Goal: Task Accomplishment & Management: Manage account settings

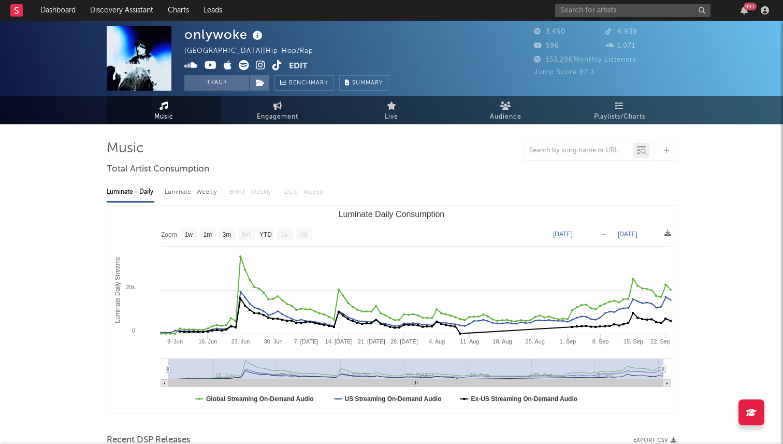
select select "1w"
click at [610, 3] on div "99 +" at bounding box center [664, 10] width 218 height 21
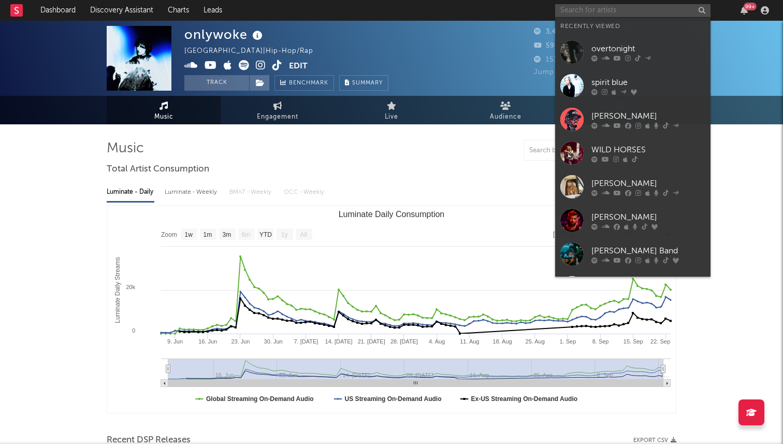
click at [607, 11] on input "text" at bounding box center [632, 10] width 155 height 13
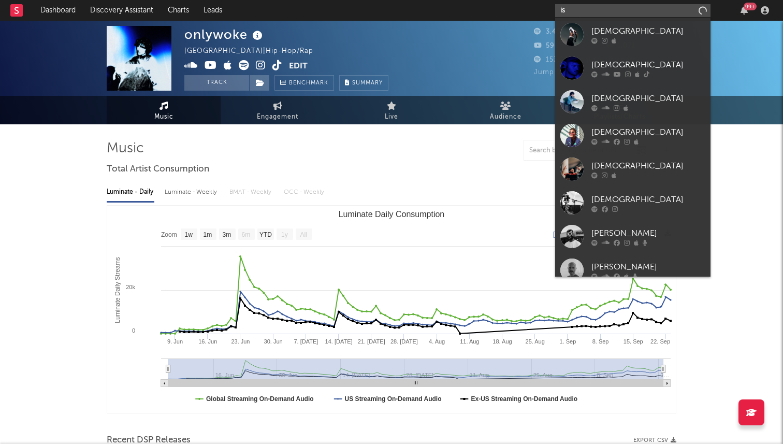
type input "i"
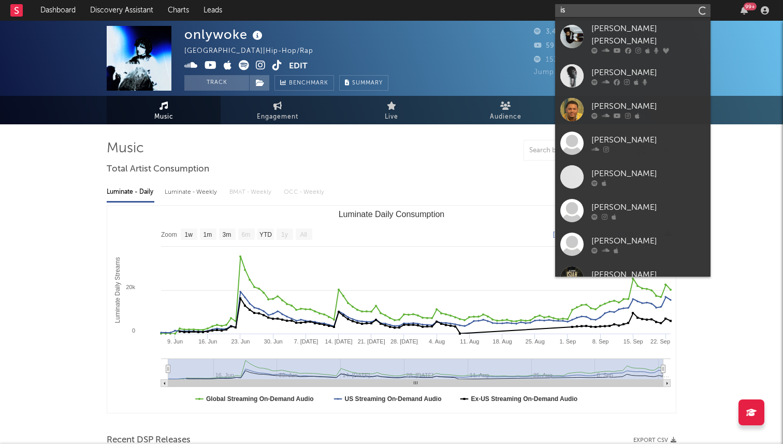
type input "i"
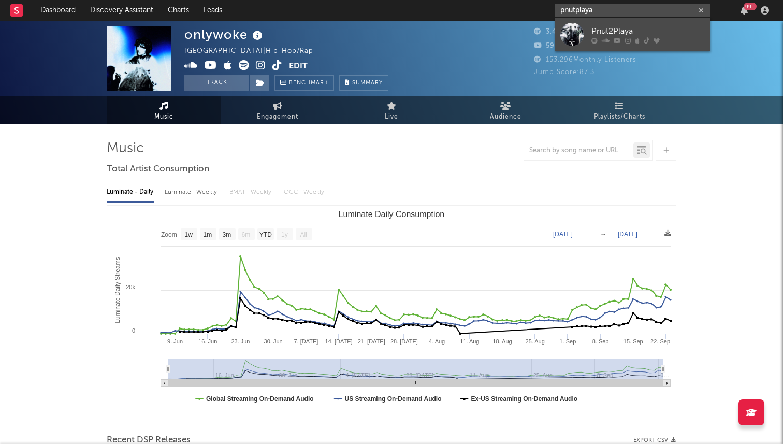
type input "pnutplaya"
click at [634, 24] on link "Pnut2Playa" at bounding box center [632, 35] width 155 height 34
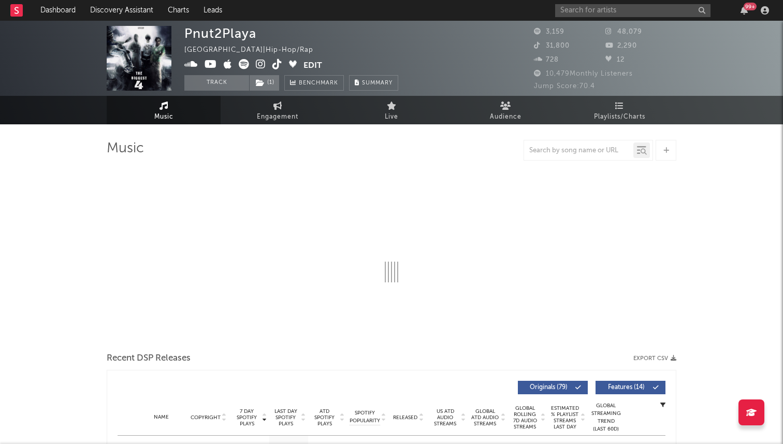
select select "6m"
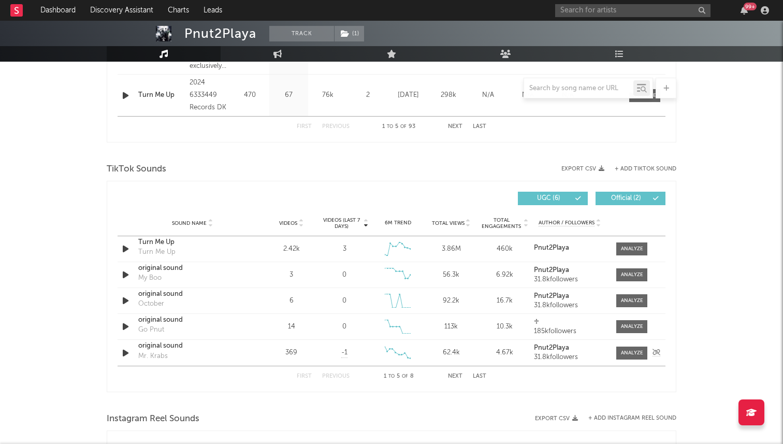
scroll to position [622, 0]
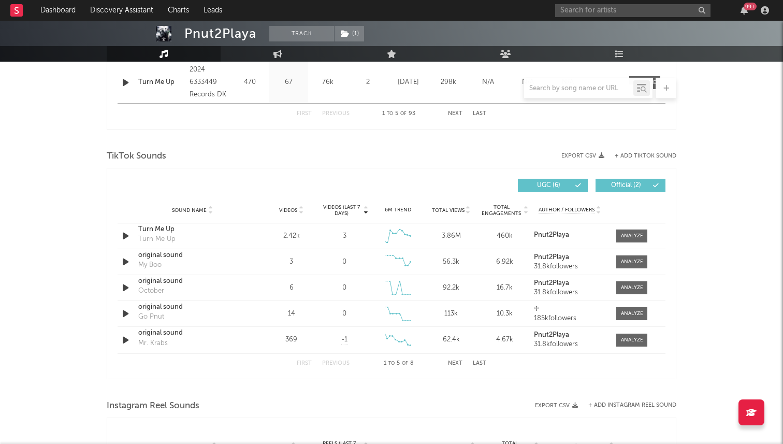
click at [457, 361] on button "Next" at bounding box center [455, 364] width 15 height 6
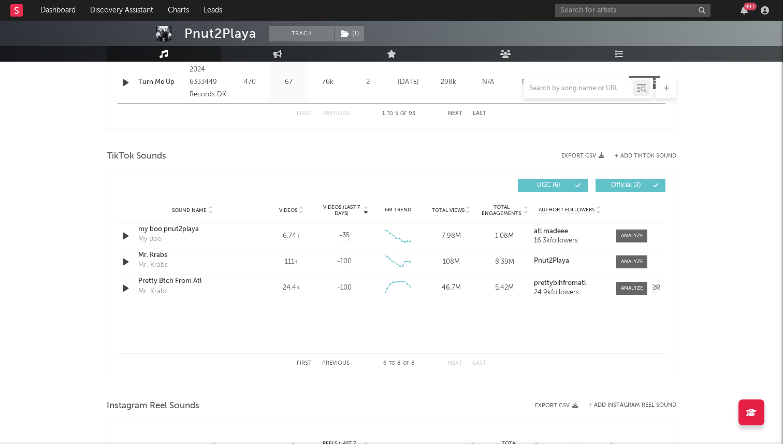
click at [123, 288] on icon "button" at bounding box center [125, 288] width 11 height 13
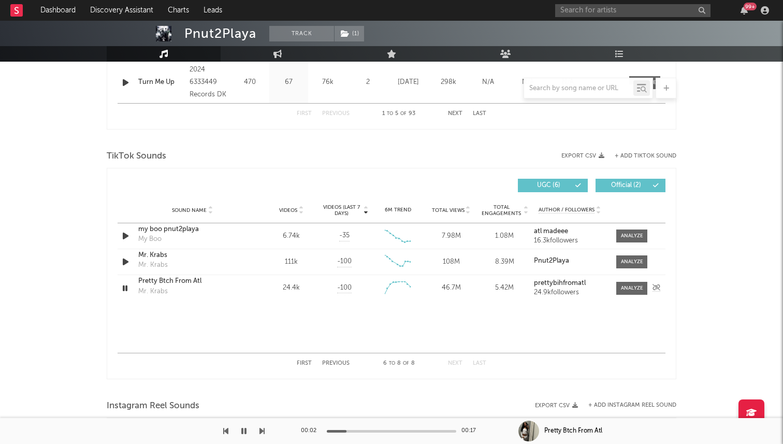
click at [125, 289] on icon "button" at bounding box center [125, 288] width 10 height 13
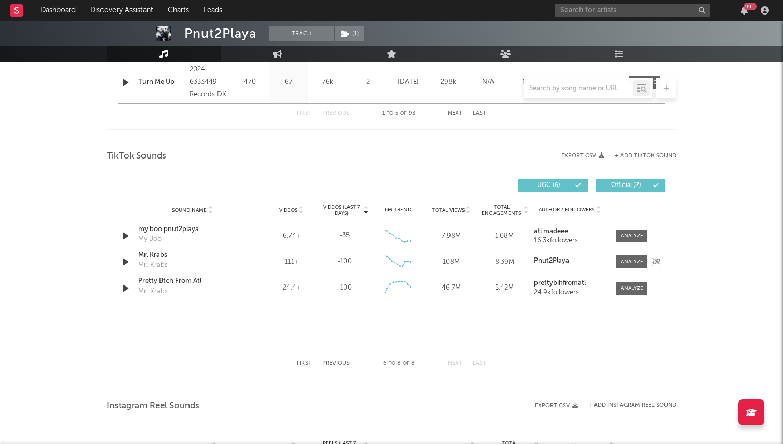
click at [126, 262] on icon "button" at bounding box center [125, 261] width 11 height 13
click at [126, 262] on icon "button" at bounding box center [125, 261] width 10 height 13
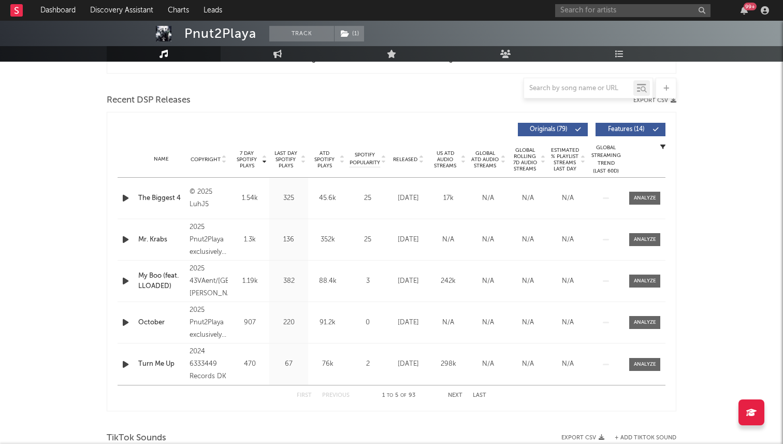
scroll to position [189, 0]
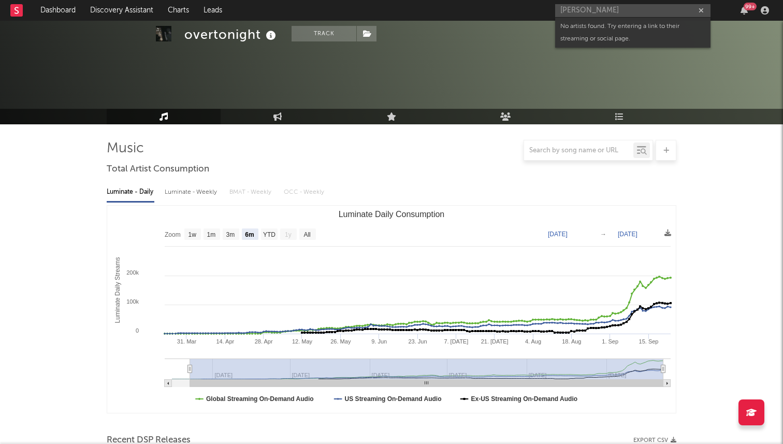
select select "6m"
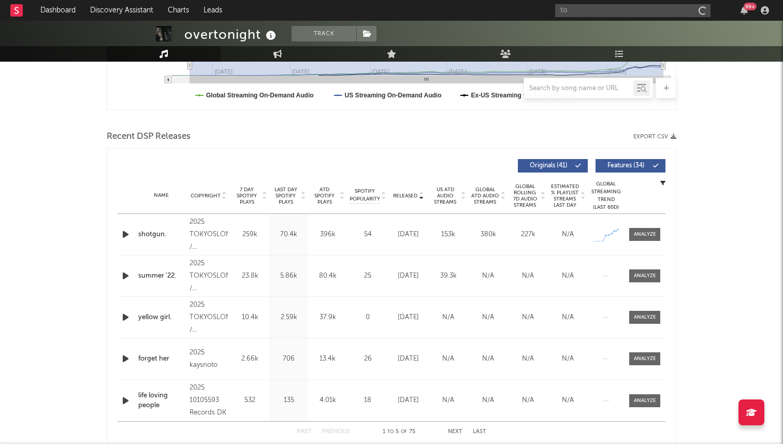
type input "t"
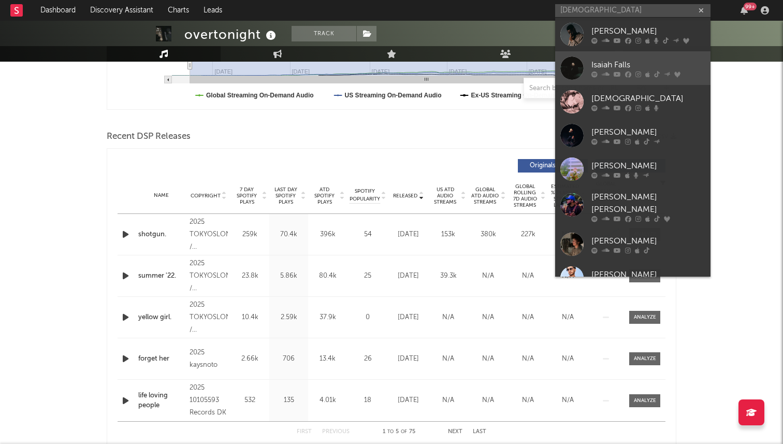
type input "[DEMOGRAPHIC_DATA]"
click at [638, 64] on div "Isaiah Falls" at bounding box center [649, 65] width 114 height 12
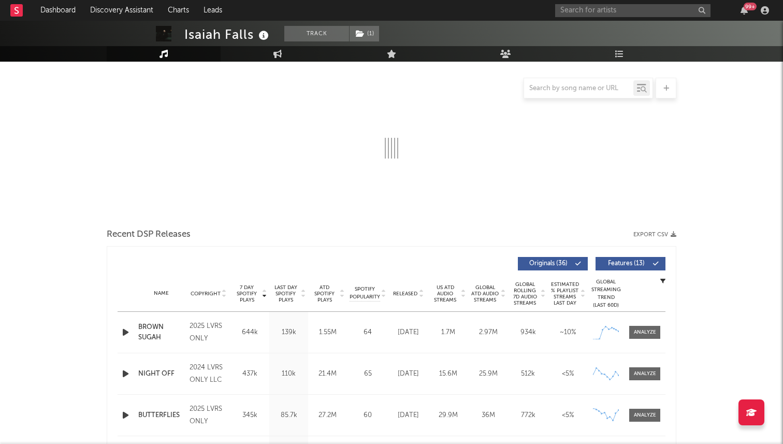
select select "6m"
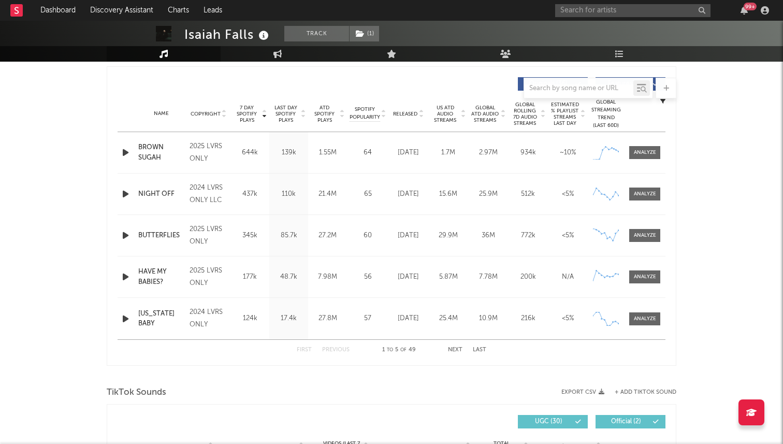
scroll to position [364, 0]
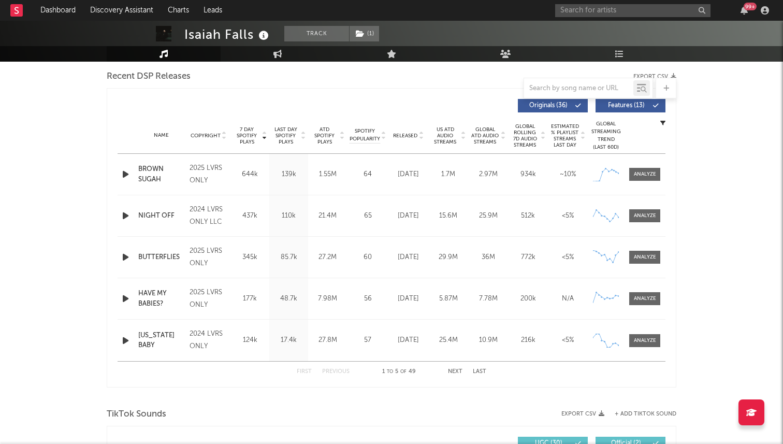
click at [639, 162] on div "Name BROWN SUGAH Copyright 2025 LVRS ONLY Label LVRS ONLY LLC Album Names BROWN…" at bounding box center [392, 174] width 548 height 41
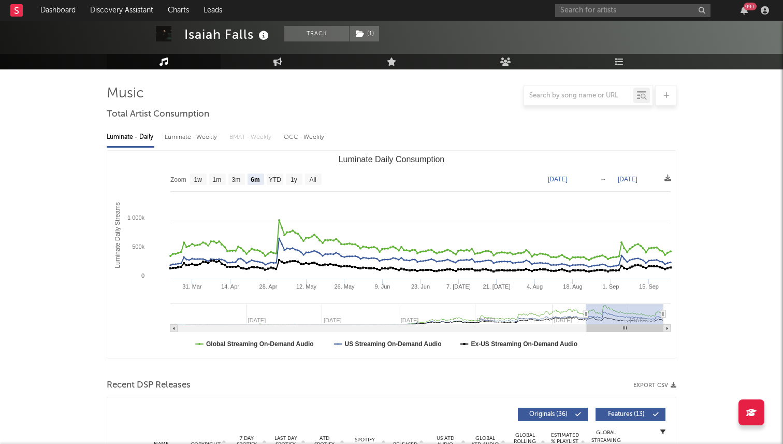
scroll to position [0, 0]
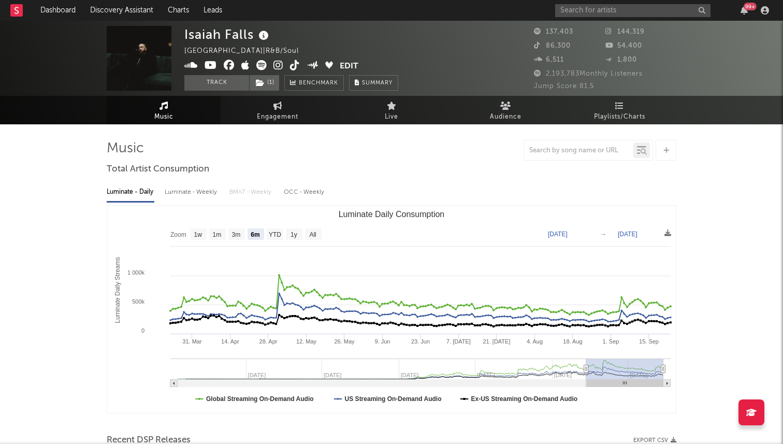
click at [295, 69] on icon at bounding box center [295, 65] width 10 height 10
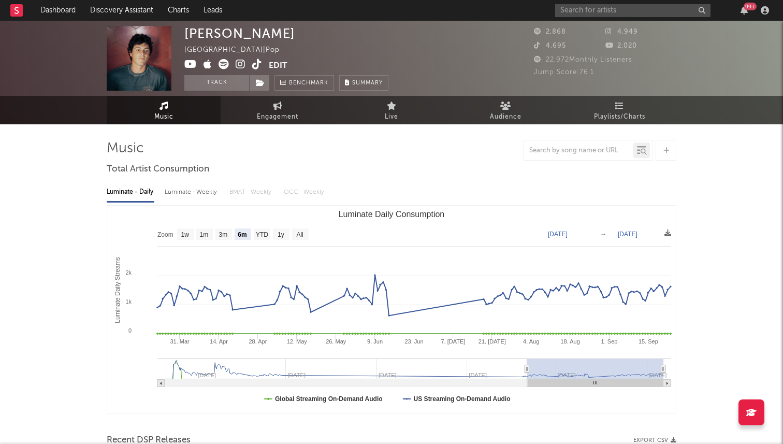
select select "6m"
click at [631, 7] on input "text" at bounding box center [632, 10] width 155 height 13
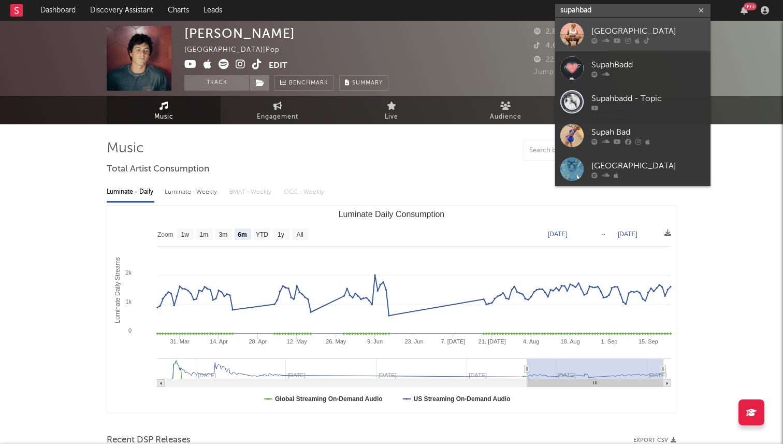
type input "supahbad"
click at [598, 36] on div "Supahbadd" at bounding box center [649, 31] width 114 height 12
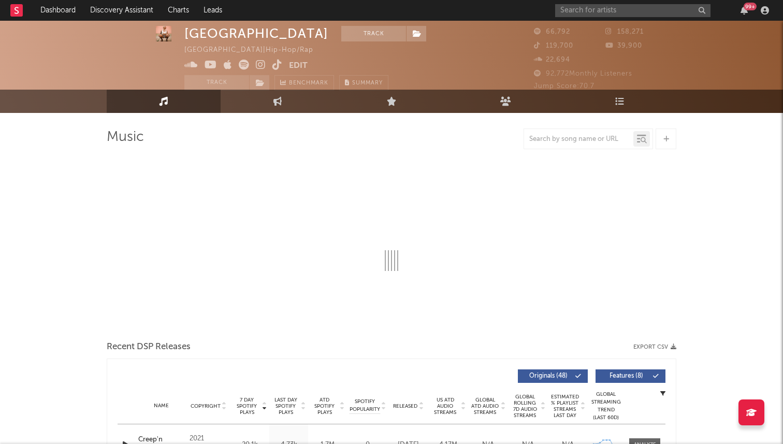
scroll to position [12, 0]
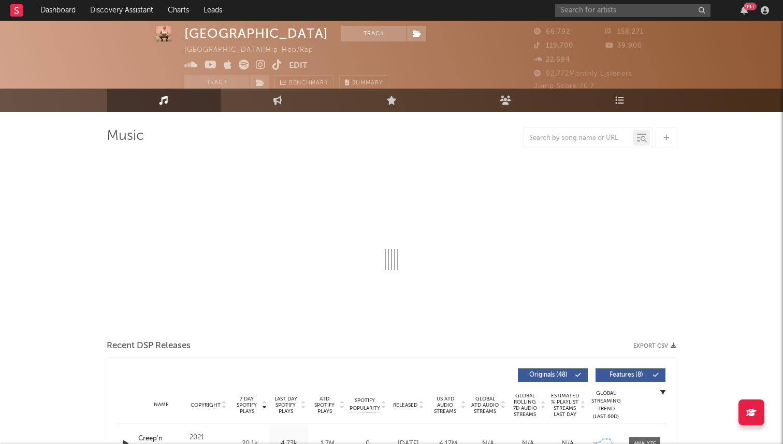
select select "6m"
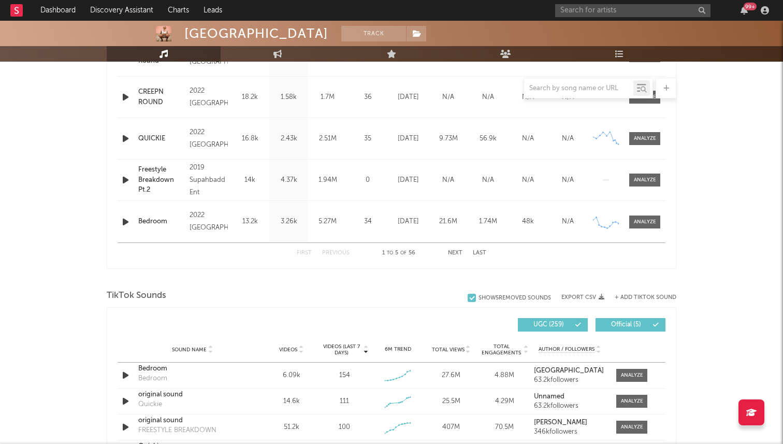
scroll to position [496, 0]
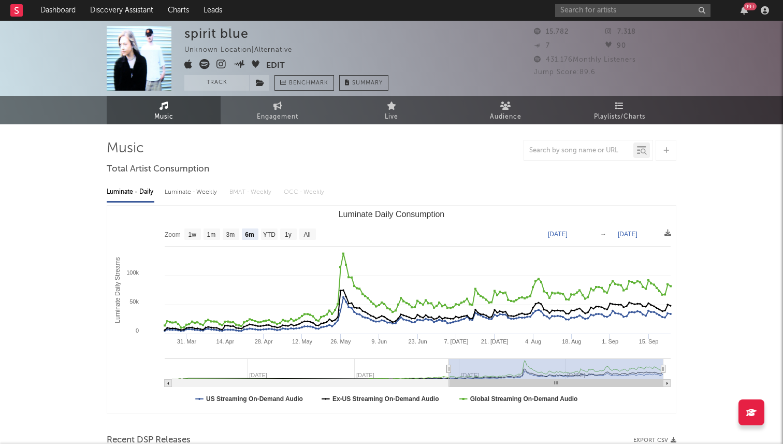
select select "6m"
select select "1w"
click at [202, 66] on icon at bounding box center [204, 64] width 10 height 10
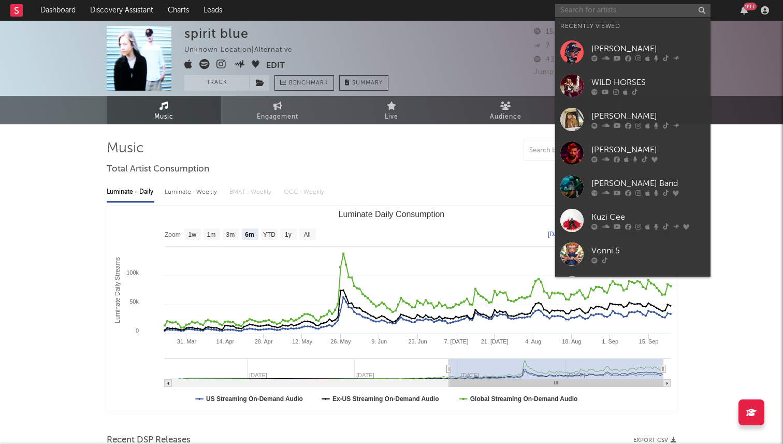
click at [592, 9] on input "text" at bounding box center [632, 10] width 155 height 13
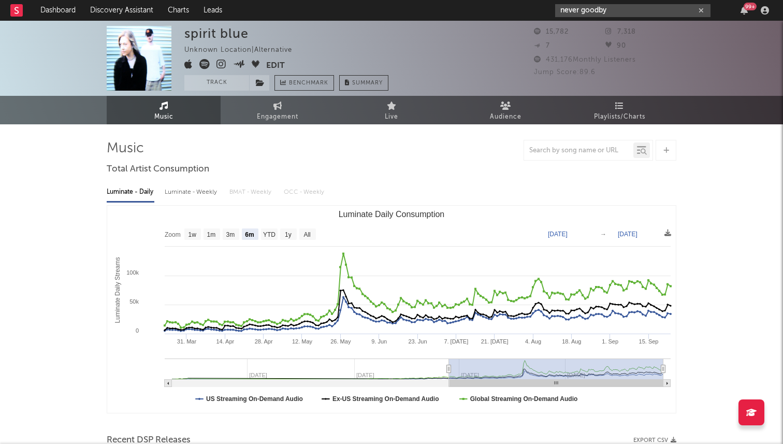
type input "never goodby"
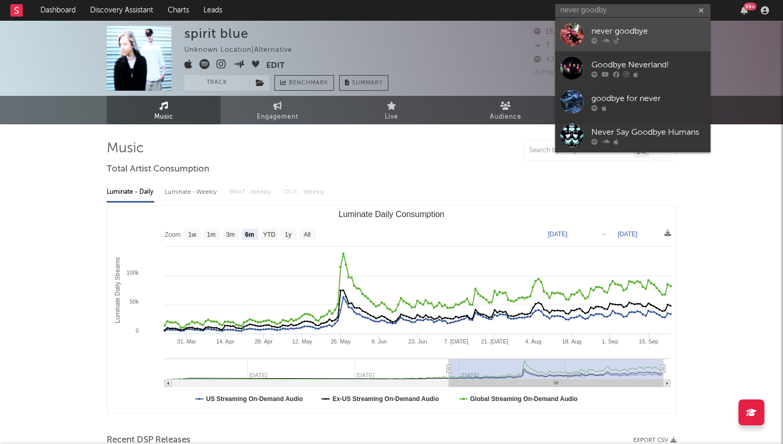
click at [560, 24] on link "never goodbye" at bounding box center [632, 35] width 155 height 34
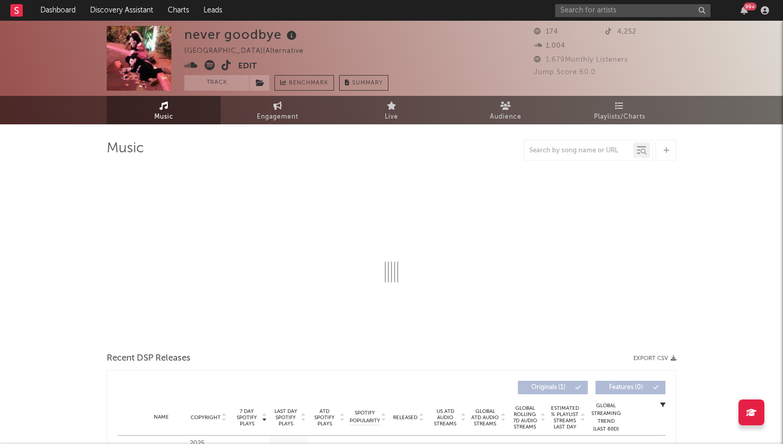
select select "1w"
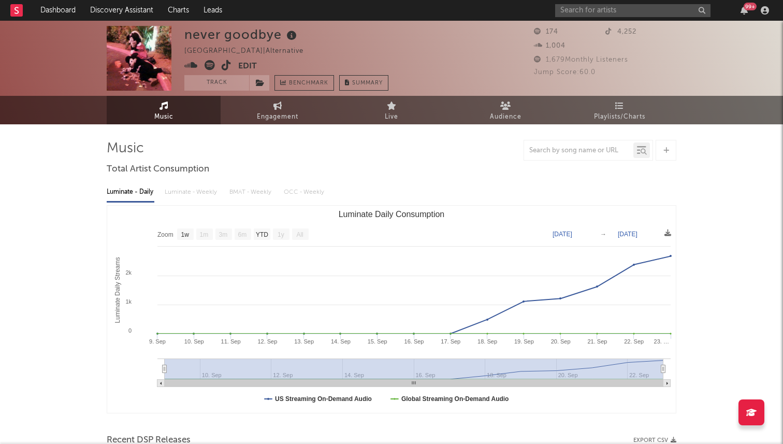
click at [585, 3] on div "99 +" at bounding box center [664, 10] width 218 height 21
click at [589, 16] on input "text" at bounding box center [632, 10] width 155 height 13
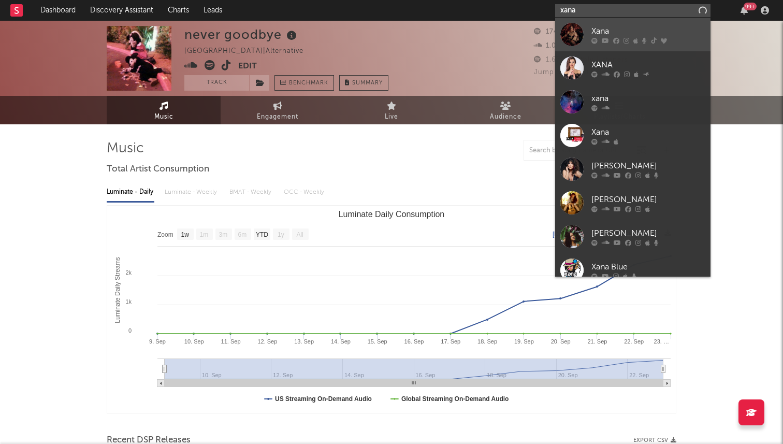
type input "xana"
click at [567, 38] on div at bounding box center [572, 34] width 23 height 23
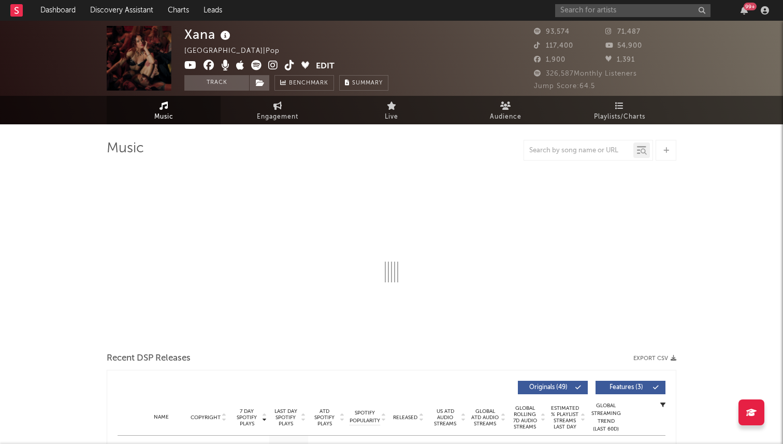
select select "6m"
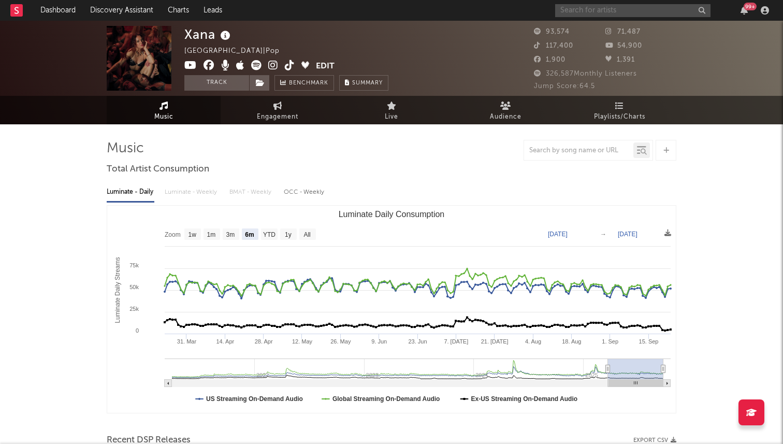
click at [594, 15] on input "text" at bounding box center [632, 10] width 155 height 13
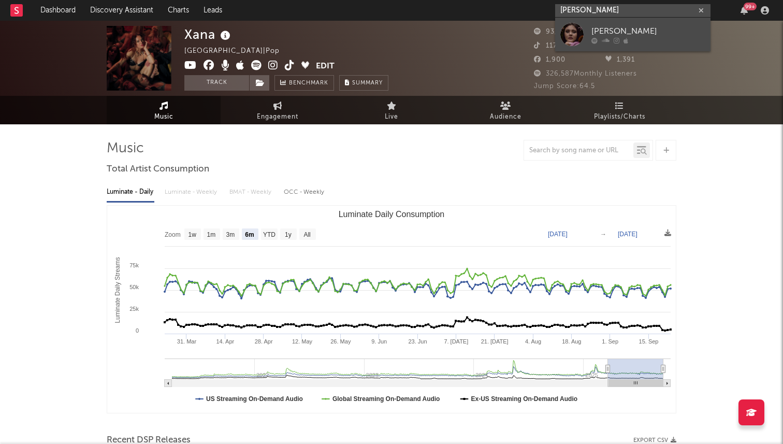
type input "kiara jordan"
click at [625, 34] on div "Kiara Jordan" at bounding box center [649, 31] width 114 height 12
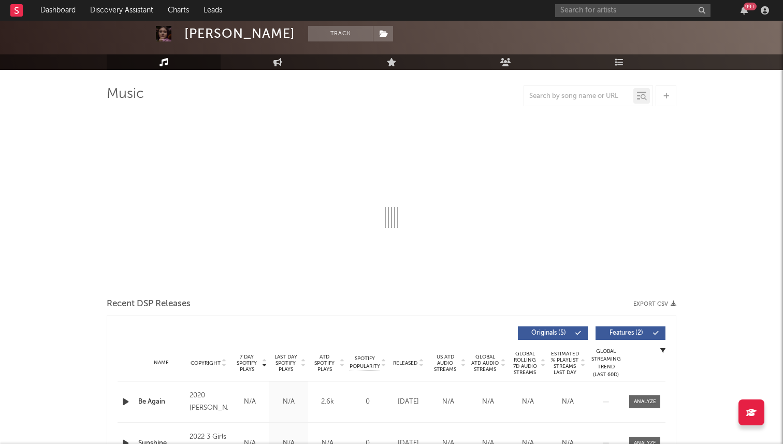
select select "1w"
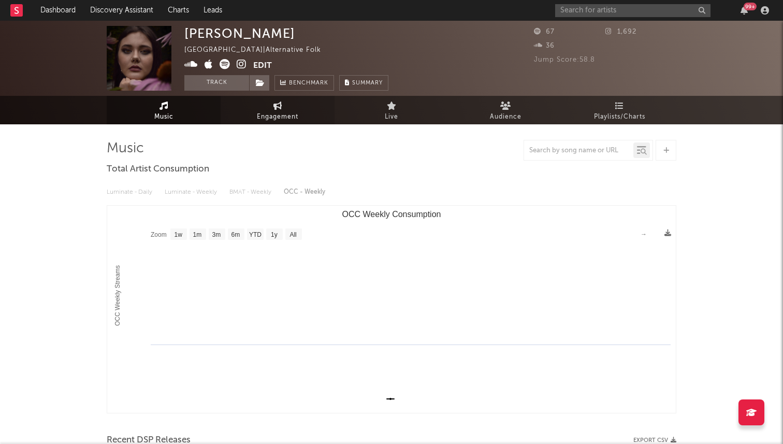
click at [264, 113] on span "Engagement" at bounding box center [277, 117] width 41 height 12
select select "1w"
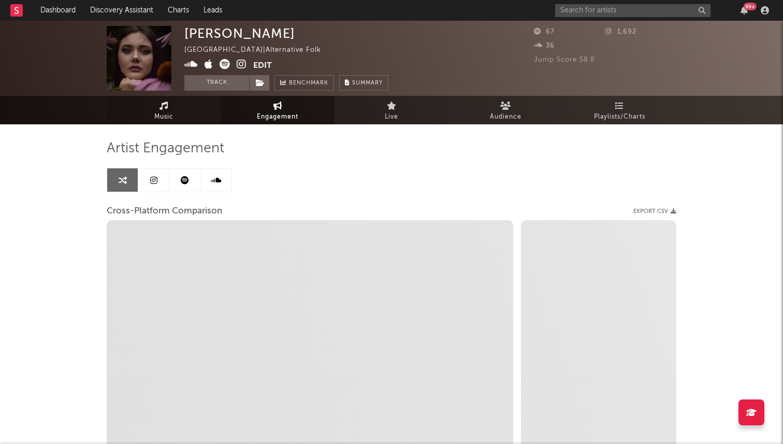
click at [177, 103] on link "Music" at bounding box center [164, 110] width 114 height 28
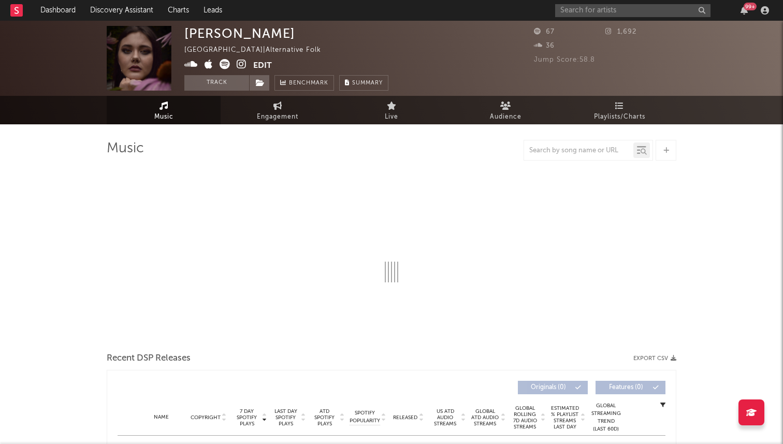
select select "1w"
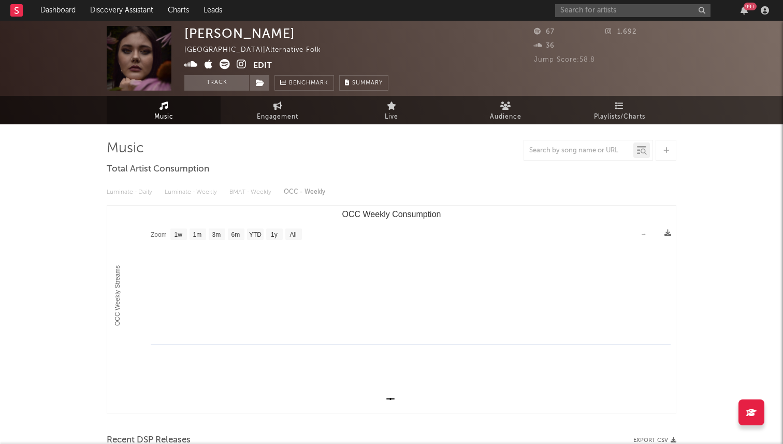
click at [264, 66] on button "Edit" at bounding box center [262, 65] width 19 height 13
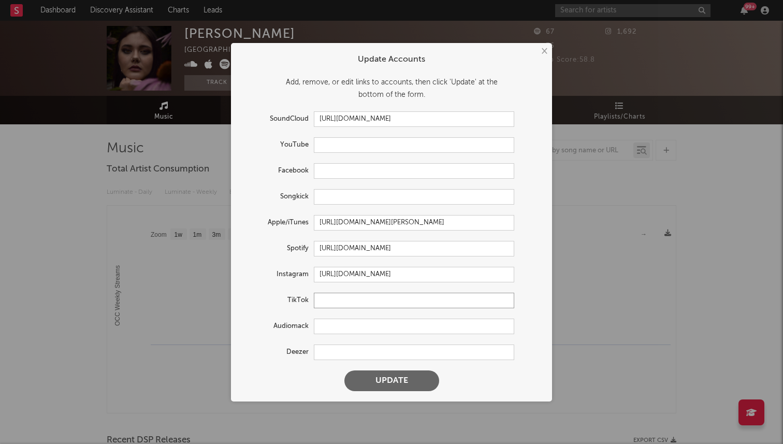
click at [343, 305] on input "text" at bounding box center [414, 301] width 201 height 16
paste input "https://www.tiktok.com/@itskiarajordan"
type input "https://www.tiktok.com/@itskiarajordan"
click at [345, 370] on button "Update" at bounding box center [392, 380] width 95 height 21
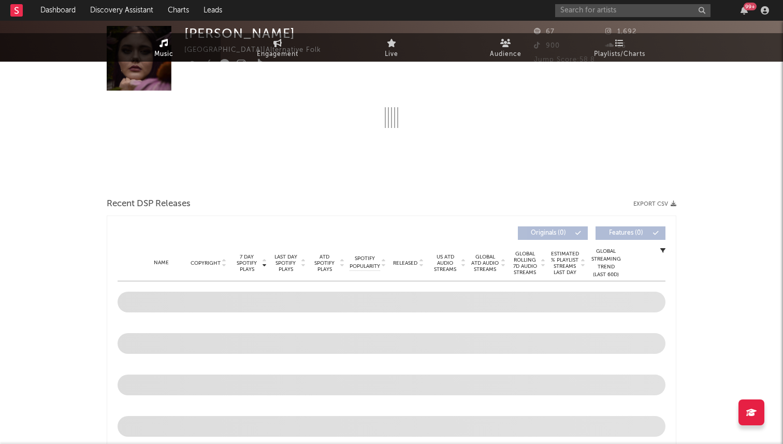
select select "1w"
